Goal: Use online tool/utility: Use online tool/utility

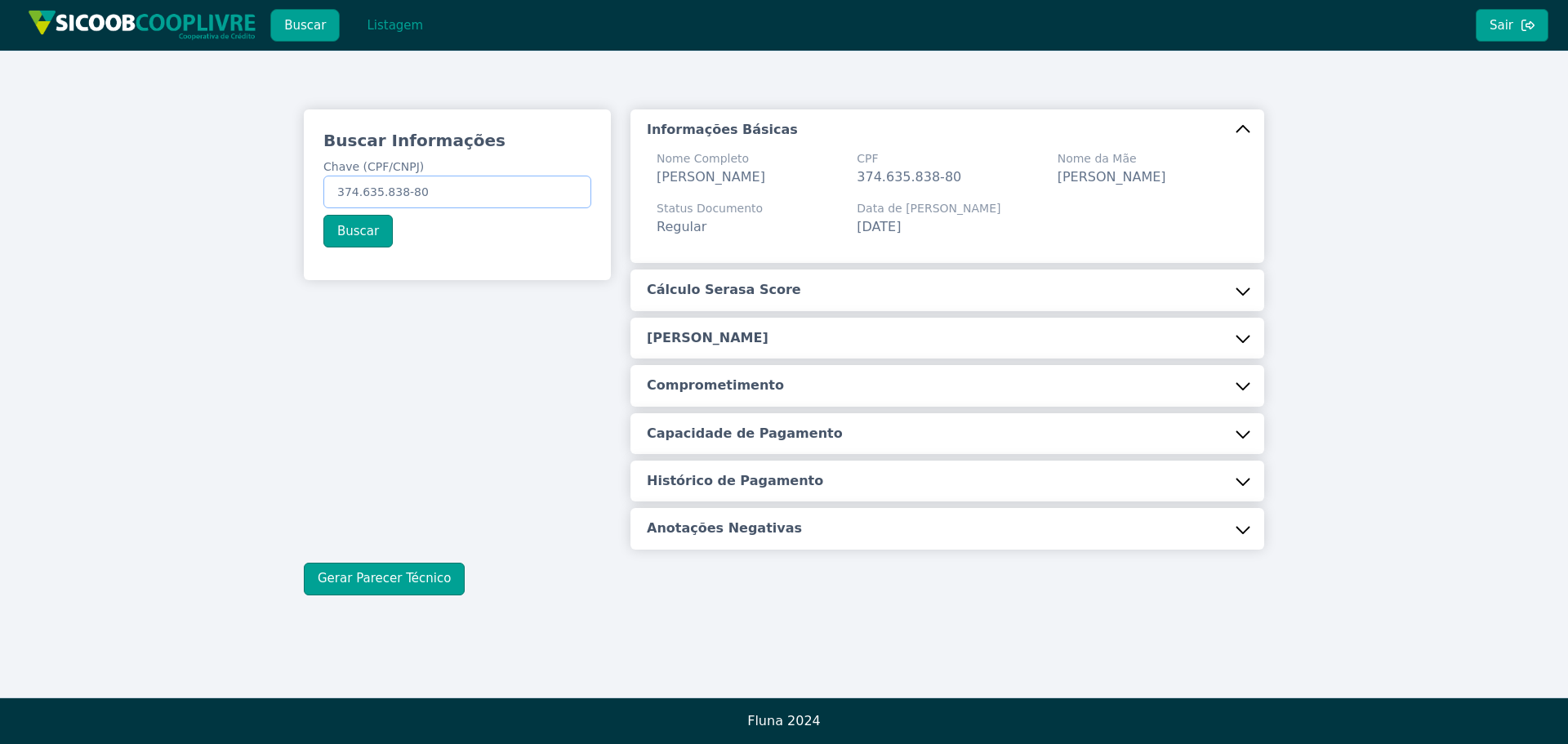
drag, startPoint x: 0, startPoint y: 0, endPoint x: 283, endPoint y: 199, distance: 346.0
click at [283, 199] on div "Buscar Informações Chave (CPF/CNPJ) 374.635.838-80 Buscar Informações Básicas N…" at bounding box center [784, 352] width 1568 height 603
paste input "247.234.008-77"
type input "247.234.008-77"
click at [360, 222] on button "Buscar" at bounding box center [358, 231] width 70 height 32
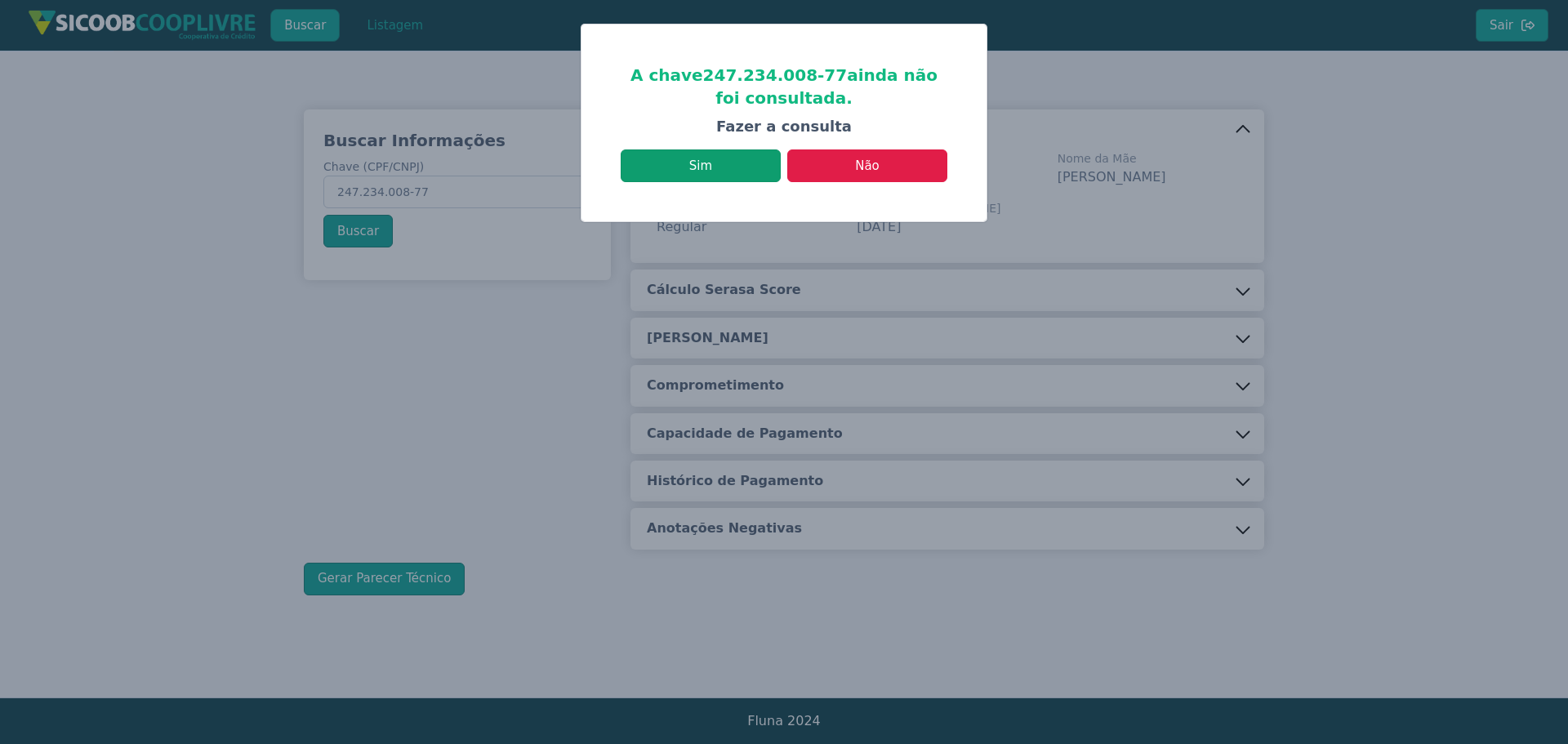
click at [716, 157] on button "Sim" at bounding box center [701, 165] width 160 height 32
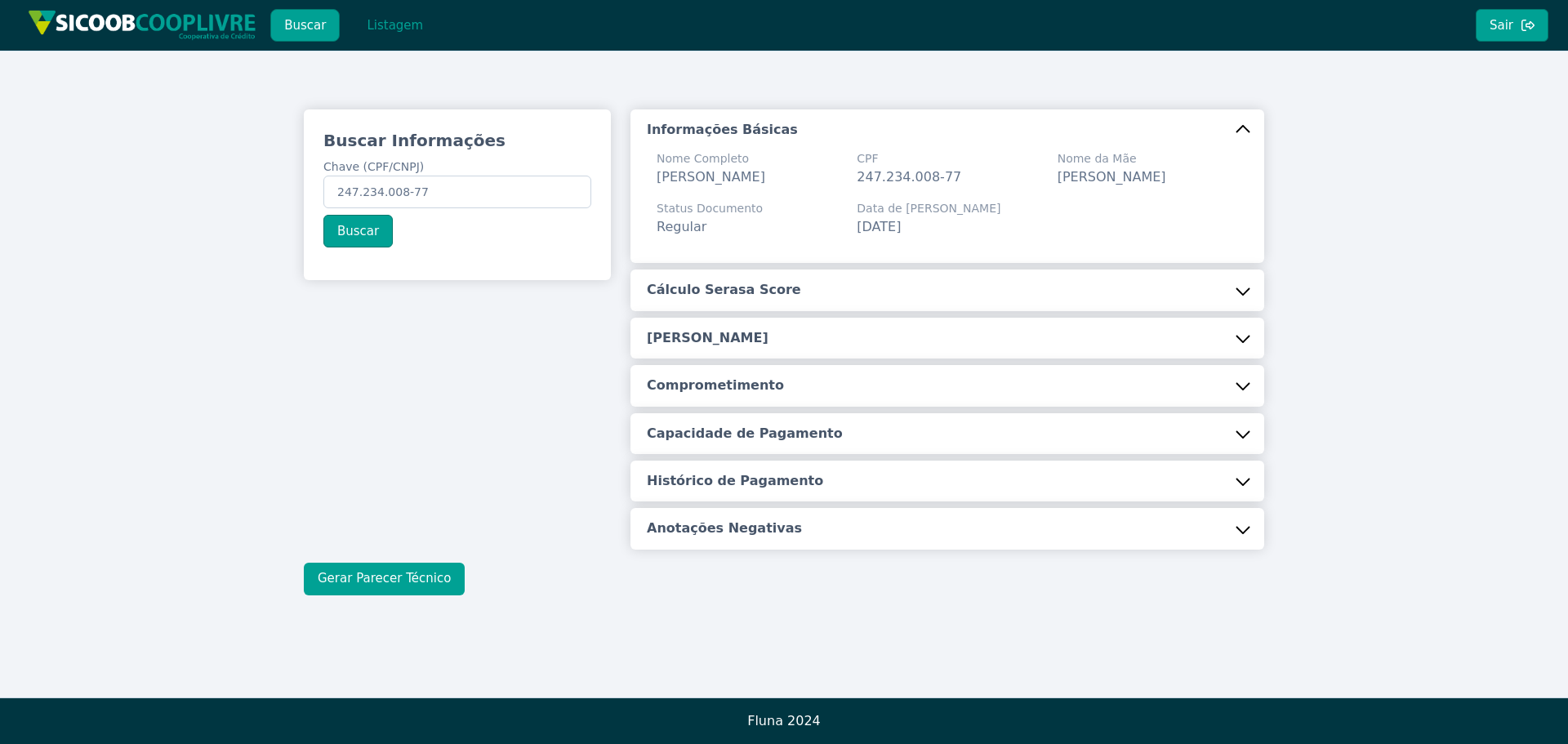
click at [370, 583] on button "Gerar Parecer Técnico" at bounding box center [385, 578] width 161 height 32
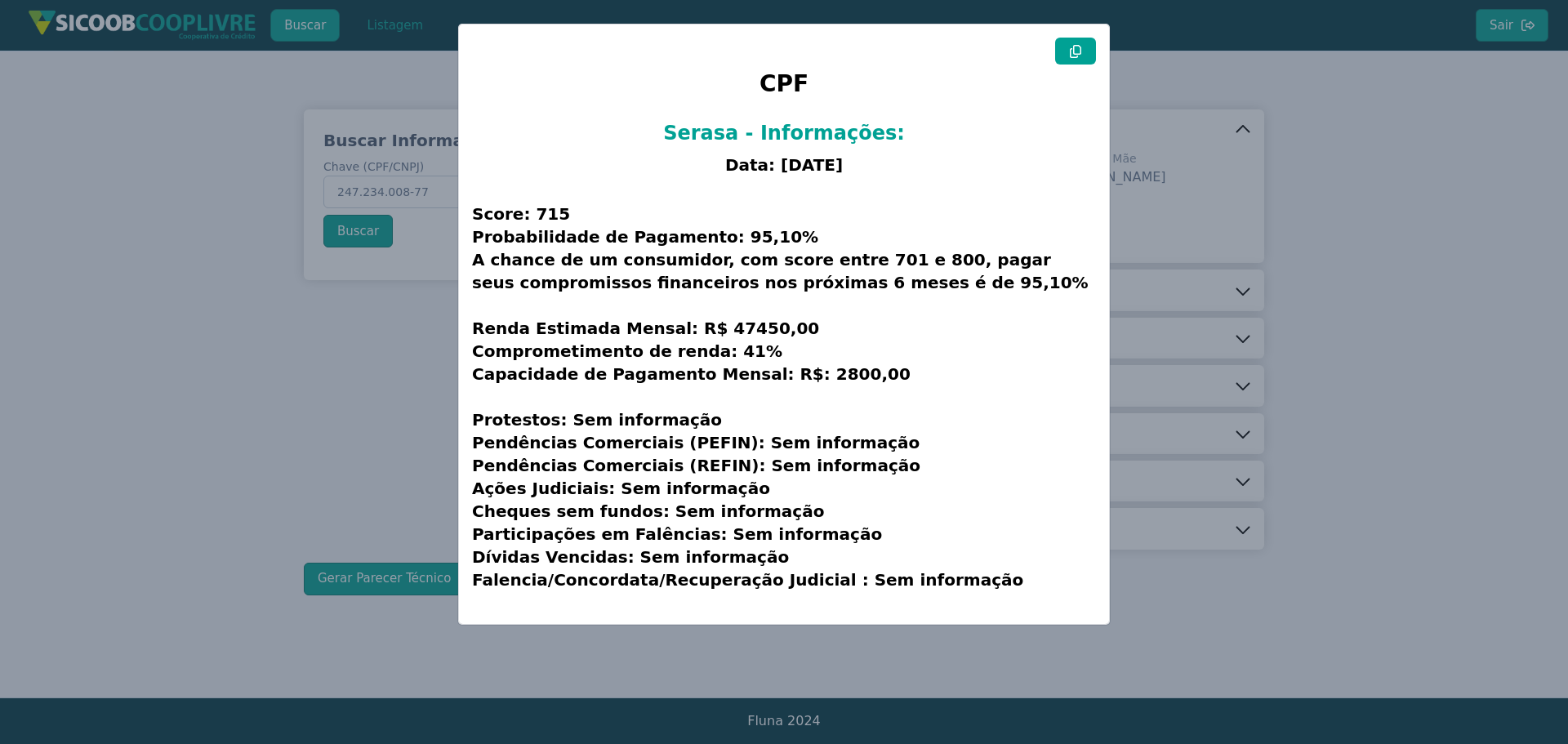
click at [1073, 46] on icon at bounding box center [1075, 51] width 11 height 13
click at [1273, 224] on modal-container "CPF Serasa - Informações: Data: [DATE] Score: 715 Probabilidade de Pagamento: 9…" at bounding box center [784, 372] width 1568 height 744
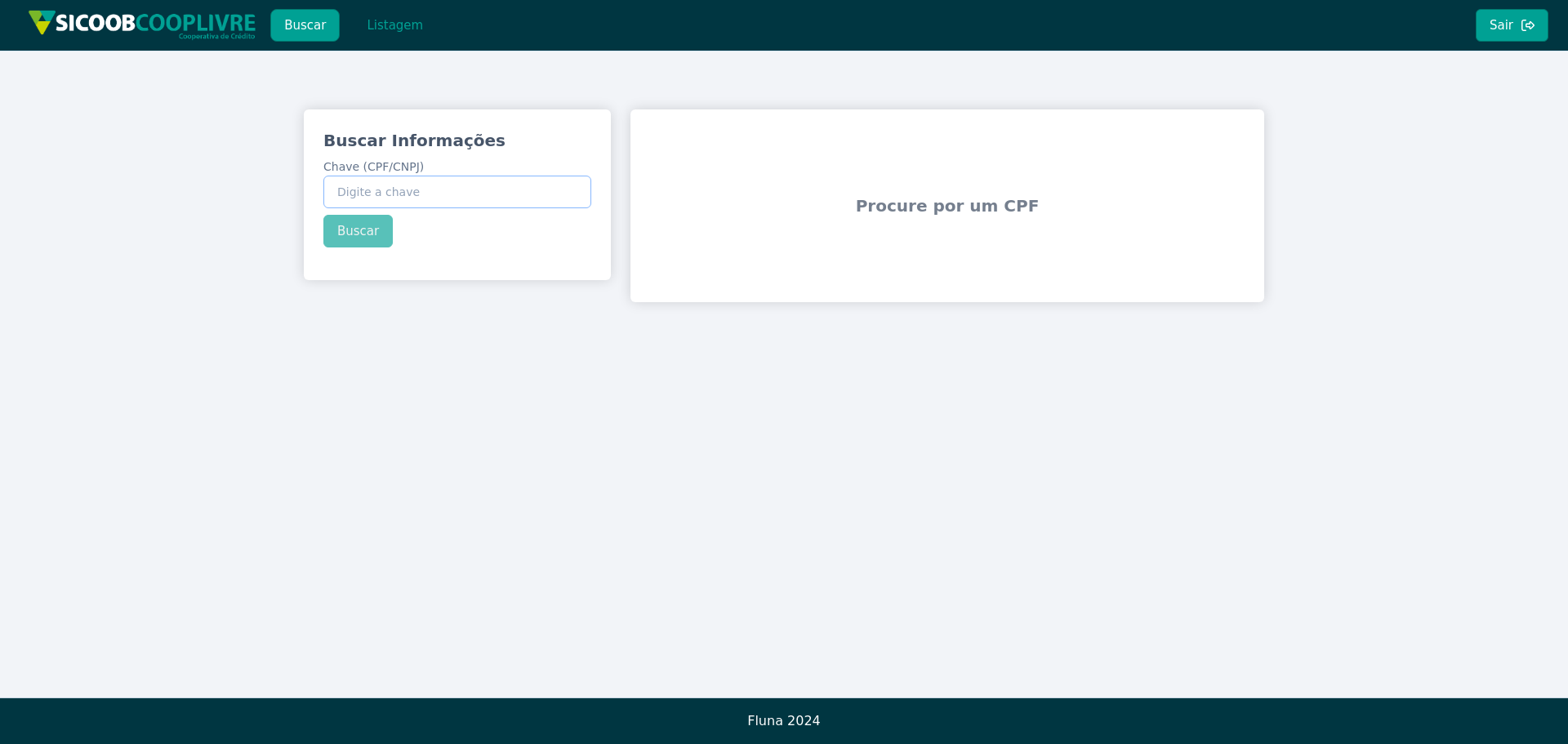
click at [431, 193] on input "Chave (CPF/CNPJ)" at bounding box center [457, 191] width 268 height 32
paste input "301.954.048-82"
type input "301.954.048-82"
click at [363, 239] on div "Buscar Informações Chave (CPF/CNPJ) 301.954.048-82 Buscar" at bounding box center [457, 188] width 307 height 158
click at [366, 233] on button "Buscar" at bounding box center [358, 231] width 70 height 32
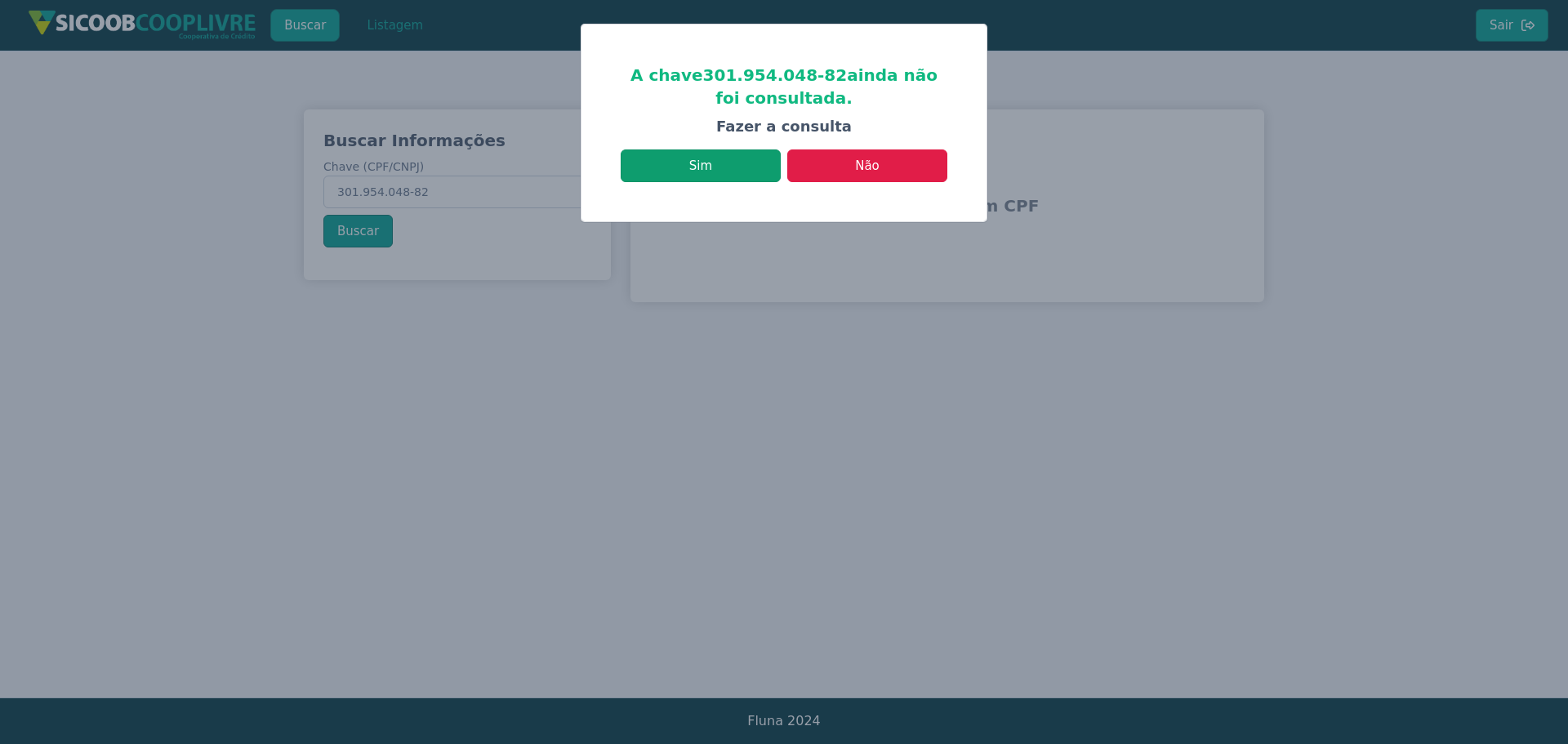
click at [704, 166] on button "Sim" at bounding box center [701, 165] width 160 height 32
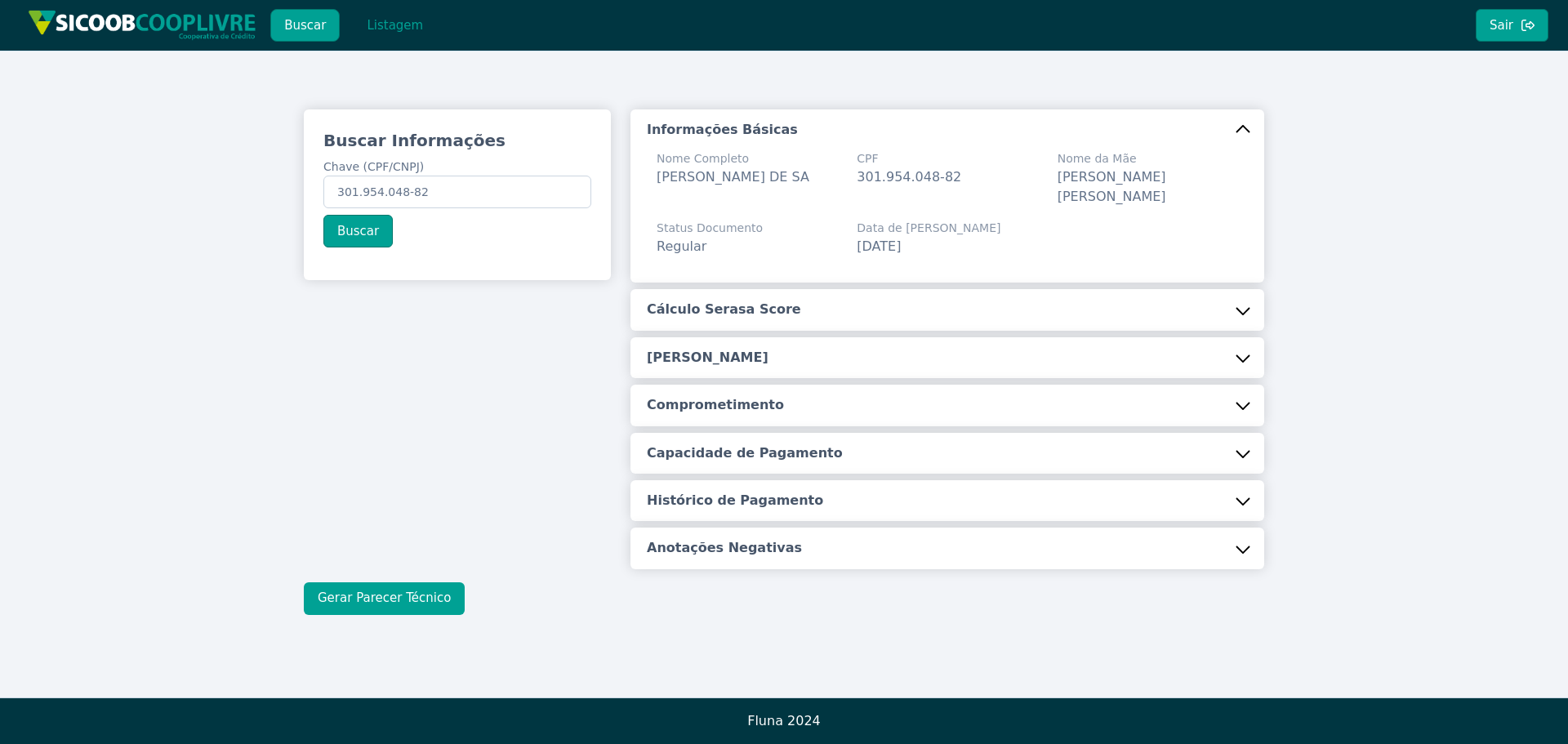
click at [360, 604] on button "Gerar Parecer Técnico" at bounding box center [385, 598] width 161 height 32
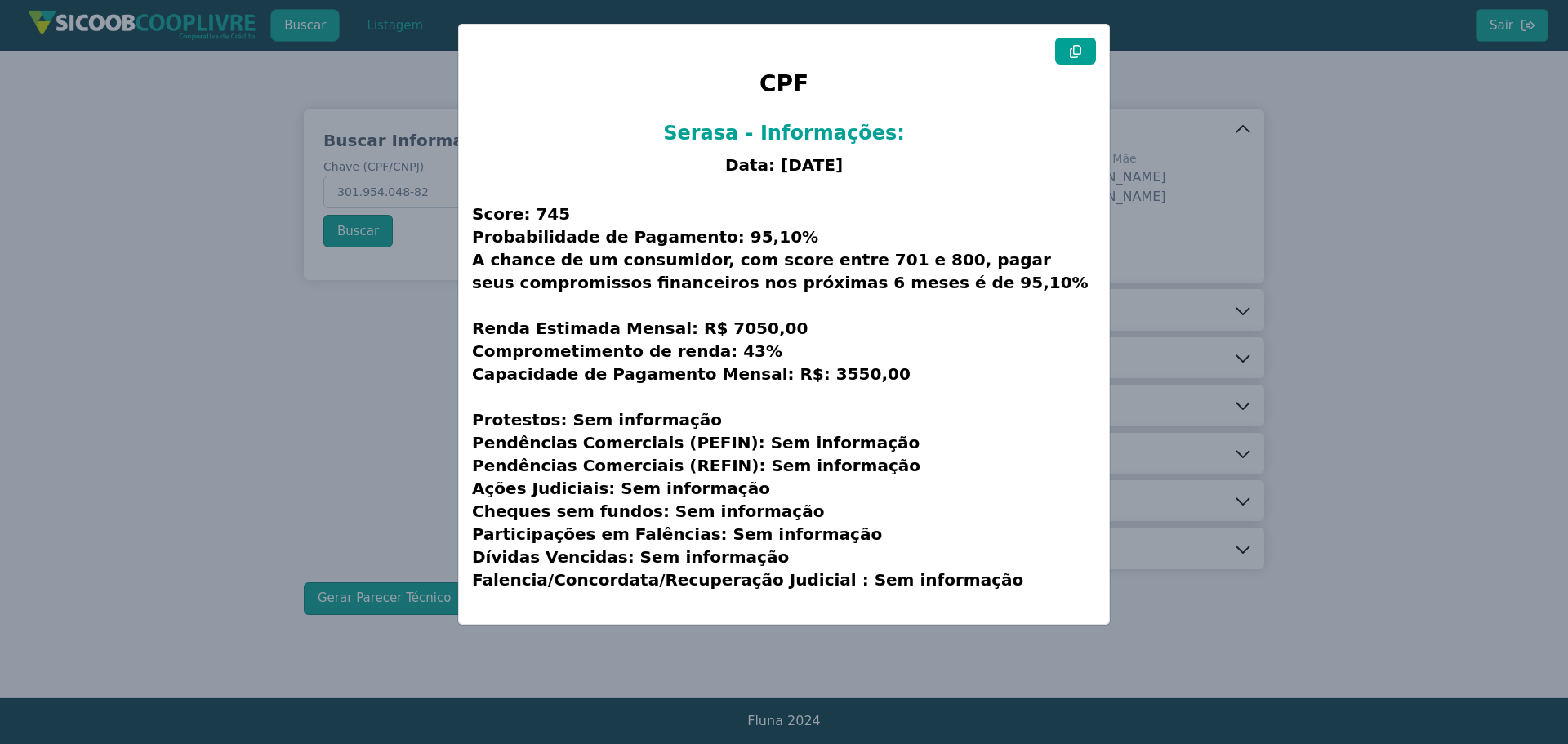
click at [1083, 45] on button at bounding box center [1076, 51] width 41 height 27
click at [1359, 144] on modal-container "CPF Serasa - Informações: Data: 19/09/2025 Score: 745 Probabilidade de Pagament…" at bounding box center [784, 372] width 1568 height 744
